Goal: Find specific page/section: Find specific page/section

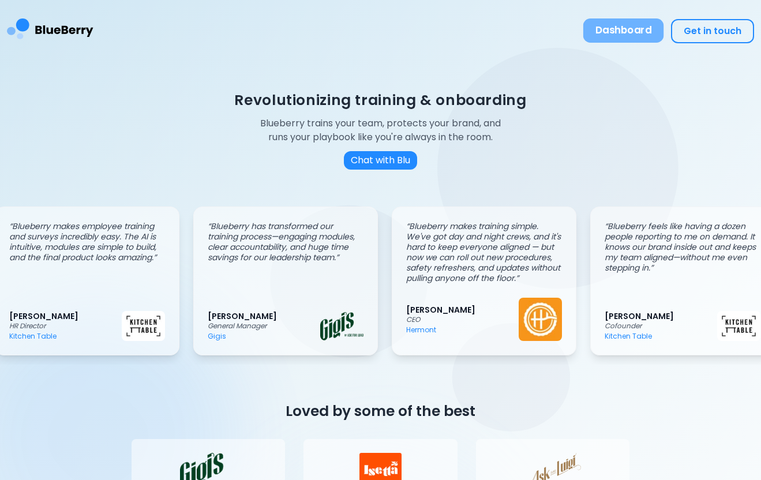
scroll to position [0, 17]
click at [637, 23] on button "Dashboard" at bounding box center [623, 30] width 81 height 24
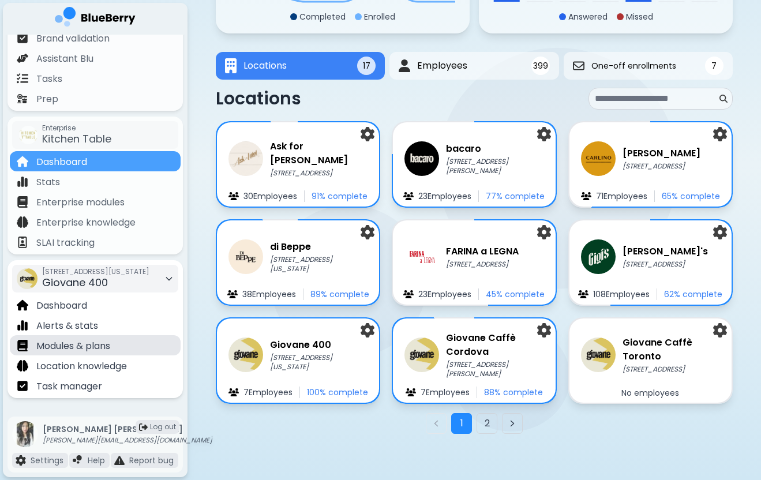
scroll to position [110, 0]
click at [121, 276] on span "[STREET_ADDRESS][US_STATE]" at bounding box center [95, 271] width 107 height 9
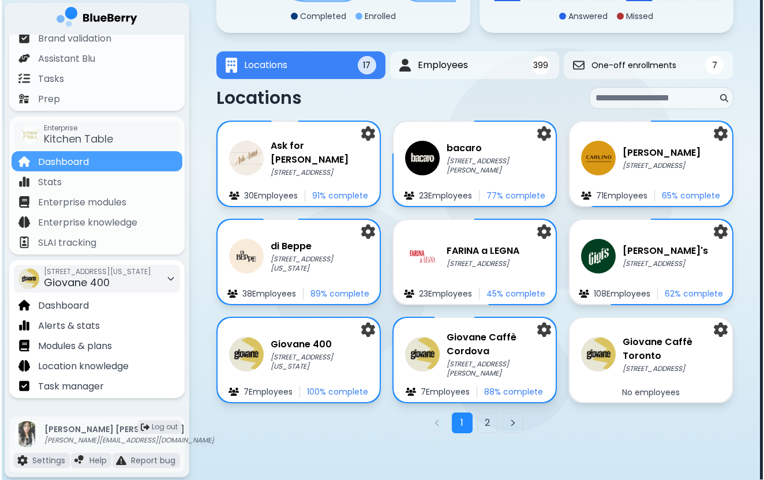
scroll to position [0, 0]
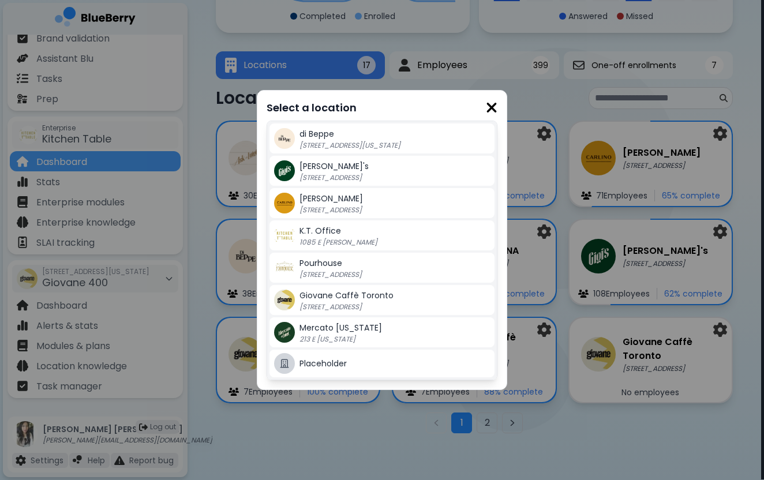
click at [233, 434] on div "Select a location di [GEOGRAPHIC_DATA] [STREET_ADDRESS][US_STATE] Gigi's [STREE…" at bounding box center [382, 240] width 764 height 480
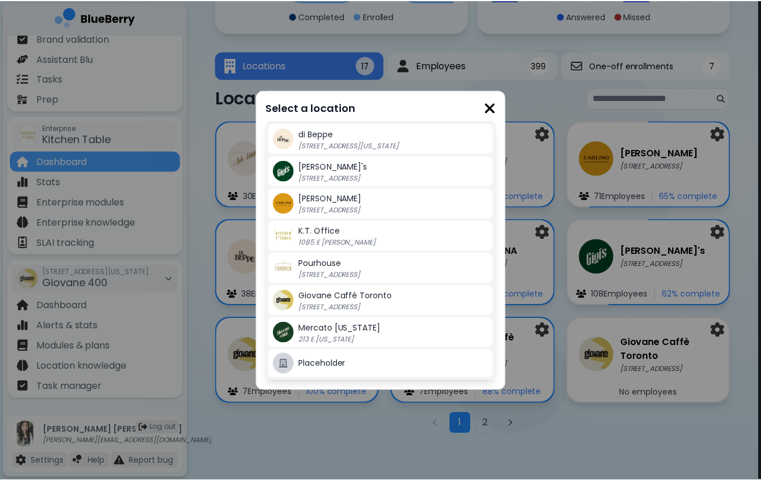
scroll to position [149, 0]
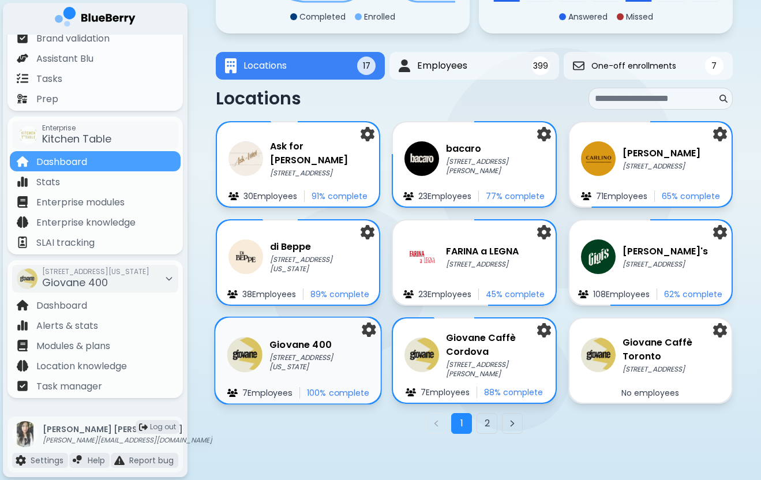
click at [272, 363] on p "[STREET_ADDRESS][US_STATE]" at bounding box center [319, 362] width 100 height 19
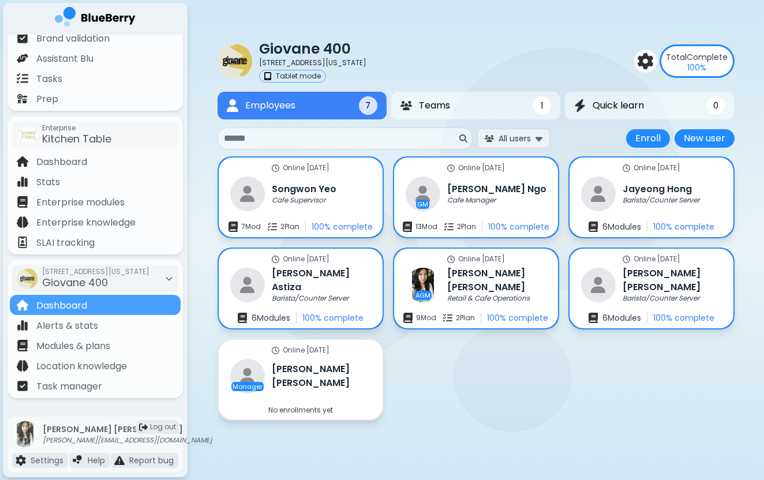
click at [442, 377] on div "Online [DATE] [PERSON_NAME] Cafe Supervisor 7 Mod 2 Plan 100 % complete Online …" at bounding box center [475, 288] width 517 height 264
click at [136, 280] on div "[STREET_ADDRESS][US_STATE]" at bounding box center [95, 278] width 107 height 25
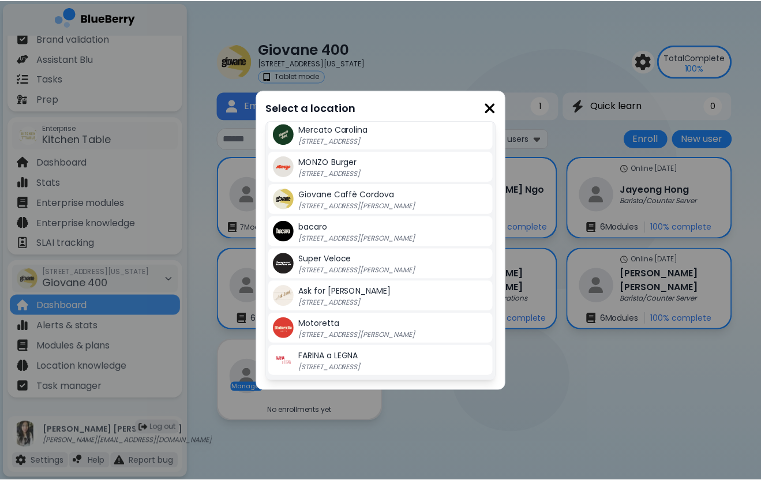
scroll to position [261, 0]
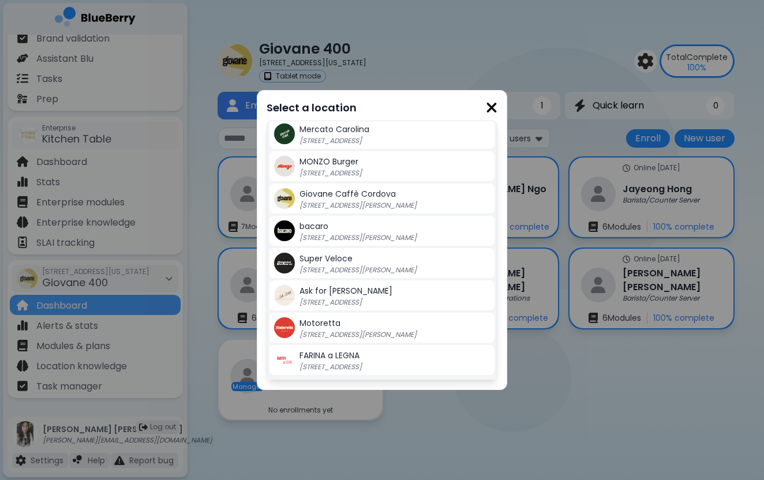
click at [354, 204] on p "[STREET_ADDRESS][PERSON_NAME]" at bounding box center [371, 205] width 144 height 9
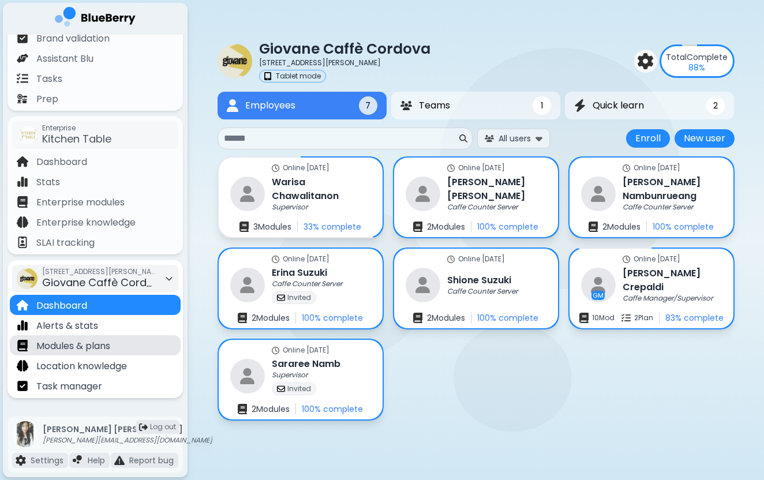
click at [124, 348] on div "Modules & plans" at bounding box center [95, 345] width 171 height 20
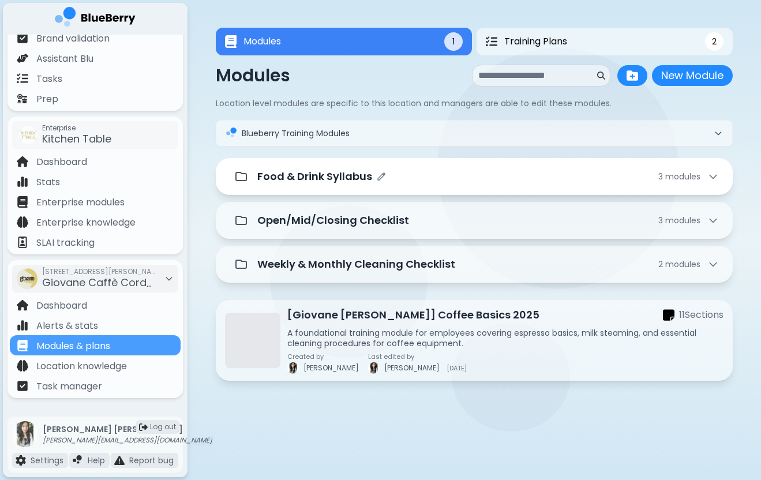
click at [470, 179] on div "Food & Drink Syllabus 3 module s" at bounding box center [487, 176] width 461 height 16
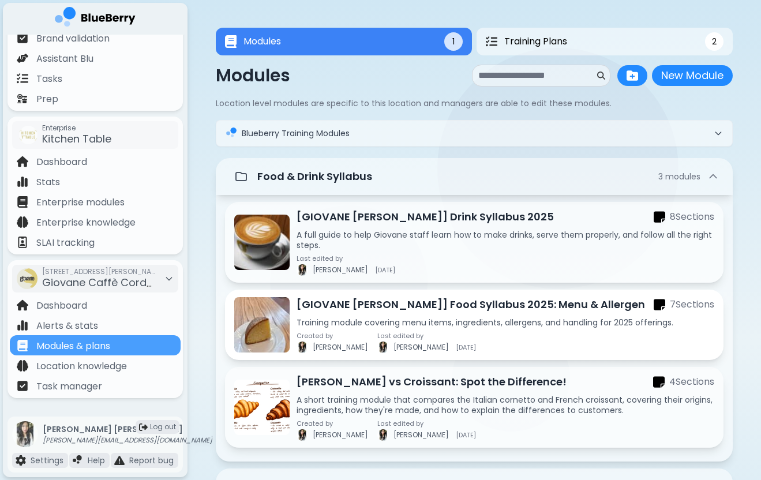
click at [394, 312] on p "[GIOVANE [PERSON_NAME]] Food Syllabus 2025: Menu & Allergen" at bounding box center [470, 304] width 348 height 16
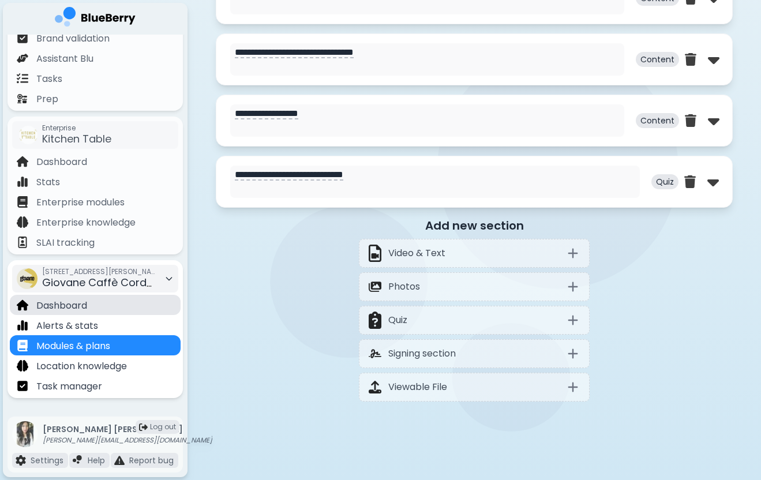
scroll to position [824, 0]
click at [130, 309] on div "Dashboard" at bounding box center [95, 305] width 171 height 20
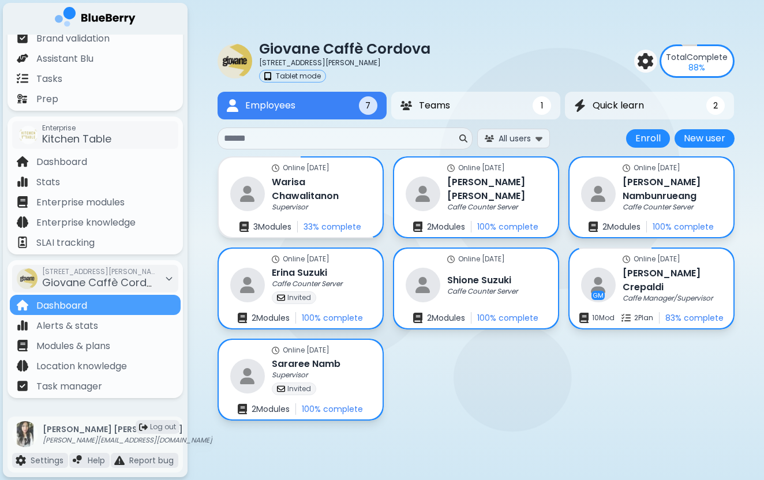
click at [434, 387] on div "Online [DATE] [PERSON_NAME] Supervisor 3 Module s 33 % complete Online [DATE] […" at bounding box center [475, 288] width 517 height 264
click at [110, 285] on span "Giovane Caffè Cordova" at bounding box center [104, 282] width 124 height 14
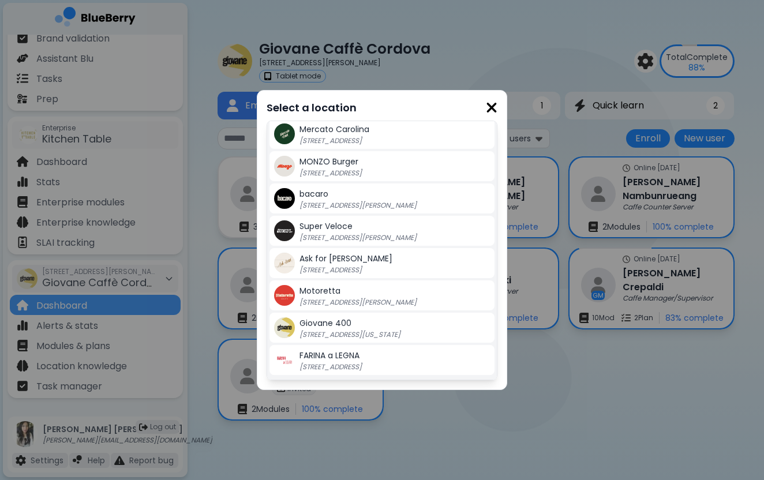
scroll to position [261, 0]
click at [345, 329] on div "Giovane [STREET_ADDRESS][US_STATE]" at bounding box center [394, 327] width 190 height 23
